Goal: Transaction & Acquisition: Purchase product/service

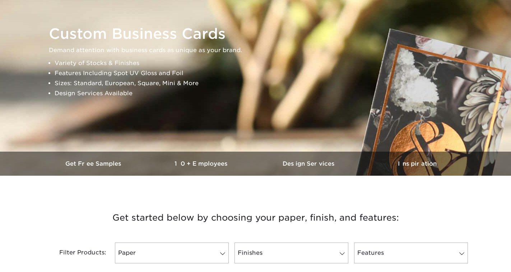
scroll to position [144, 0]
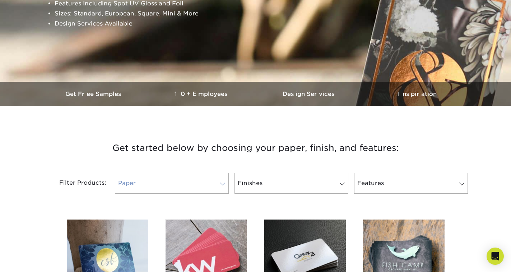
drag, startPoint x: 230, startPoint y: 188, endPoint x: 226, endPoint y: 189, distance: 4.1
click at [229, 188] on div "Paper Filter by "Paper Type" 100LB 14PT 16PT 18PT 19PT 30% Recycled 32PT Reset …" at bounding box center [172, 183] width 120 height 21
click at [225, 189] on link "Paper" at bounding box center [172, 183] width 114 height 21
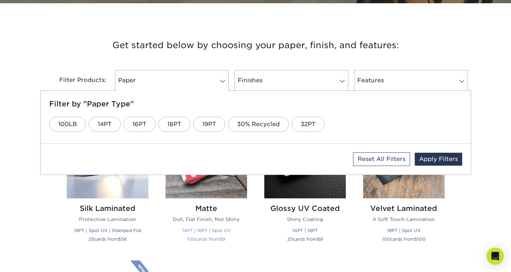
scroll to position [251, 0]
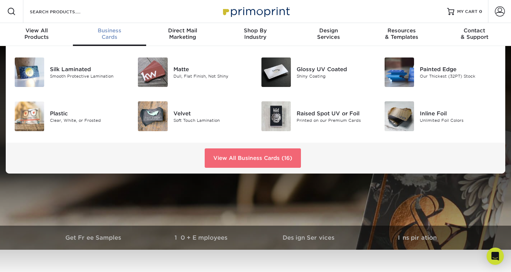
click at [255, 160] on link "View All Business Cards (16)" at bounding box center [253, 157] width 96 height 19
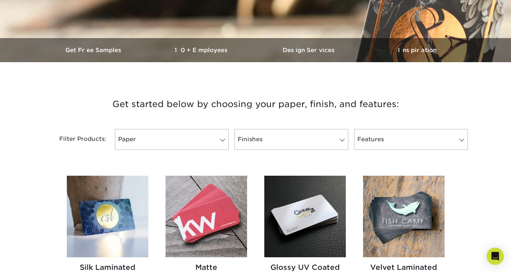
scroll to position [216, 0]
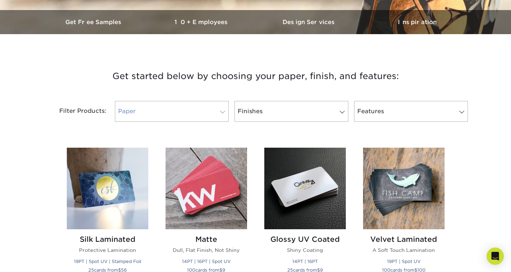
click at [206, 115] on link "Paper" at bounding box center [172, 111] width 114 height 21
